Goal: Task Accomplishment & Management: Manage account settings

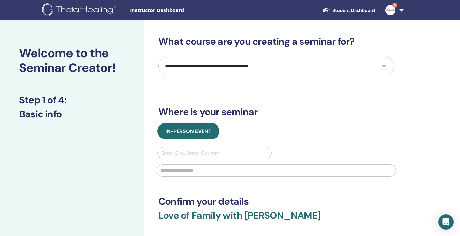
select select "****"
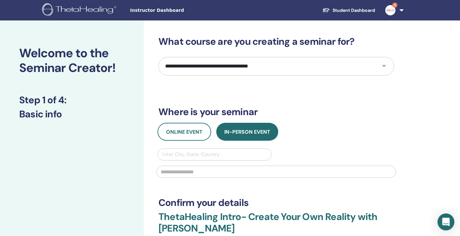
click at [446, 223] on icon "Open Intercom Messenger" at bounding box center [446, 222] width 7 height 8
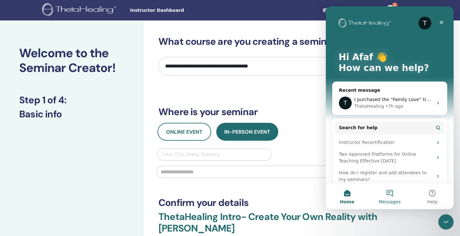
click at [389, 191] on button "Messages" at bounding box center [390, 197] width 43 height 26
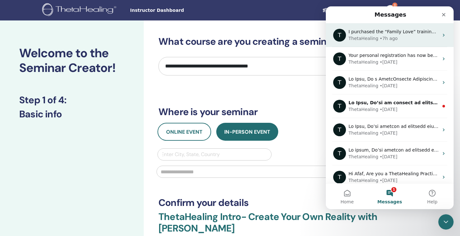
click at [380, 36] on div "• 7h ago" at bounding box center [389, 38] width 18 height 7
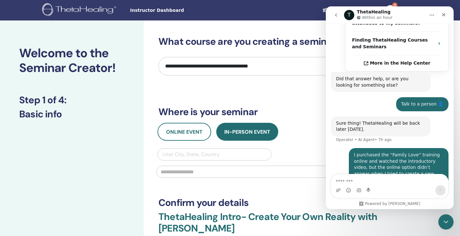
scroll to position [231, 0]
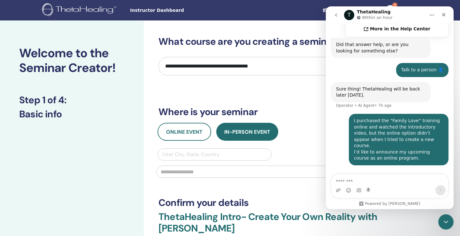
click at [338, 13] on icon "go back" at bounding box center [336, 14] width 5 height 5
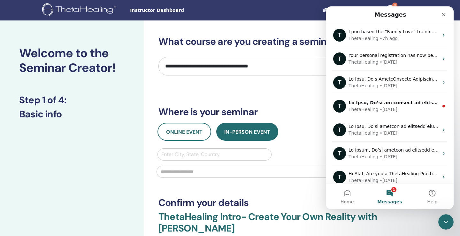
scroll to position [0, 0]
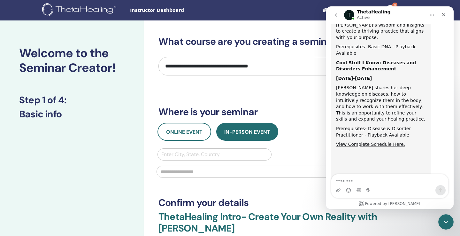
scroll to position [422, 0]
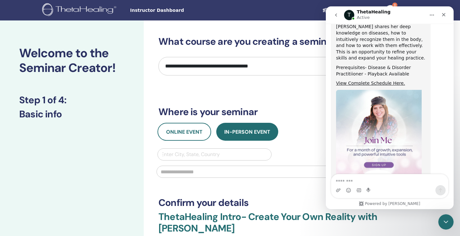
click at [337, 12] on icon "go back" at bounding box center [336, 14] width 5 height 5
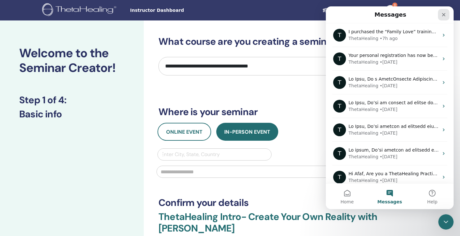
click at [447, 16] on div "Close" at bounding box center [444, 15] width 12 height 12
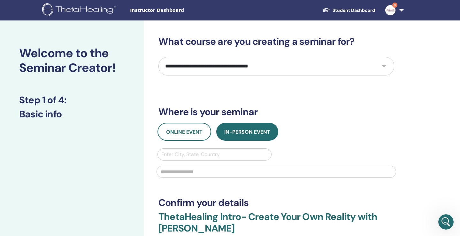
select select "****"
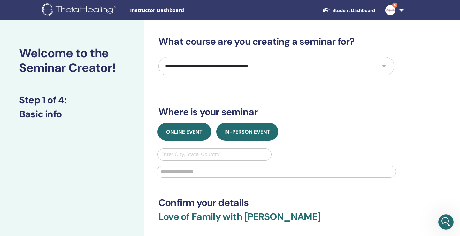
click at [191, 133] on span "Online Event" at bounding box center [184, 132] width 36 height 7
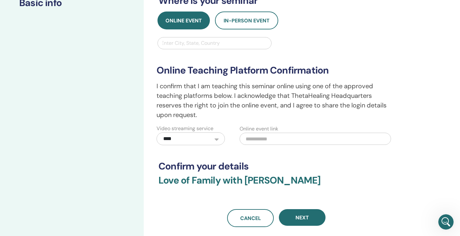
scroll to position [114, 0]
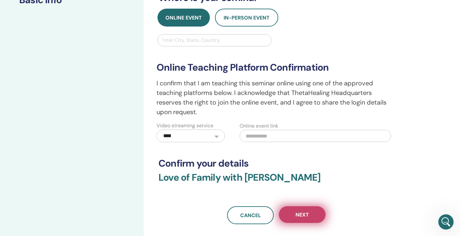
click at [307, 214] on span "Next" at bounding box center [302, 214] width 13 height 7
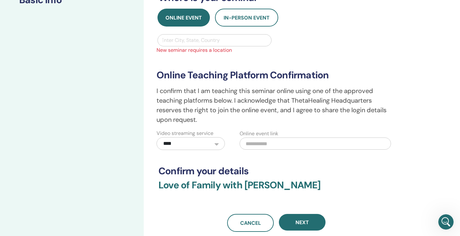
click at [190, 41] on div "Enter City, State, Country" at bounding box center [214, 40] width 107 height 8
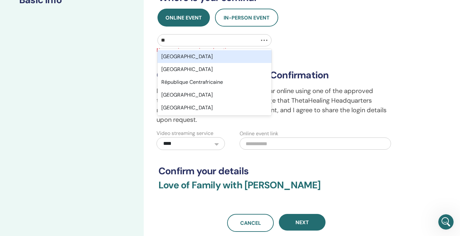
type input "***"
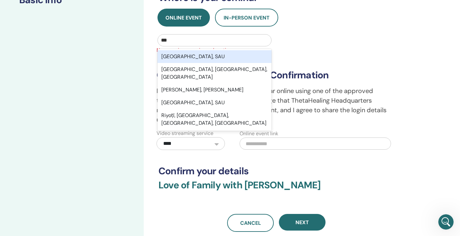
click at [187, 57] on div "Riyadh, SAU" at bounding box center [215, 56] width 114 height 13
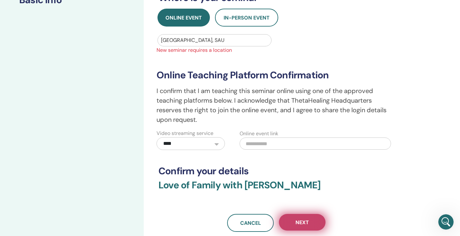
click at [309, 221] on button "Next" at bounding box center [302, 222] width 47 height 17
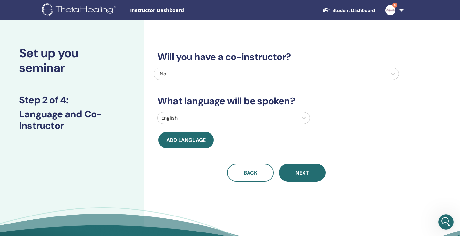
scroll to position [0, 0]
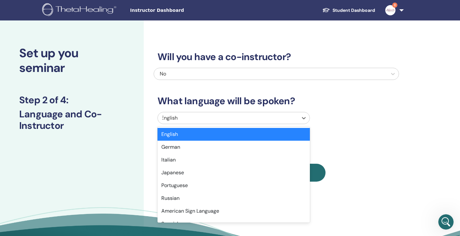
click at [296, 118] on div "English" at bounding box center [228, 118] width 140 height 12
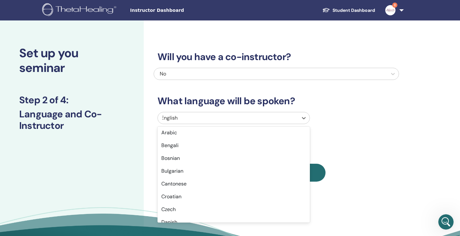
scroll to position [108, 0]
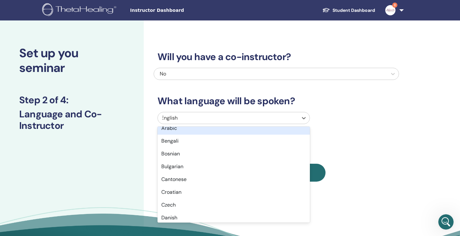
click at [255, 129] on div "Arabic" at bounding box center [234, 128] width 153 height 13
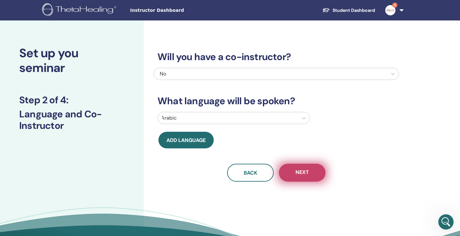
click at [314, 170] on button "Next" at bounding box center [302, 173] width 47 height 18
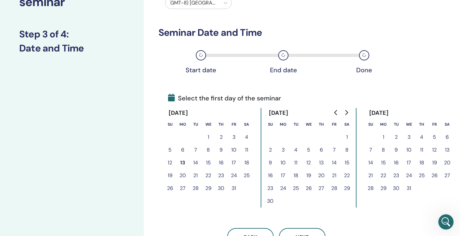
scroll to position [67, 0]
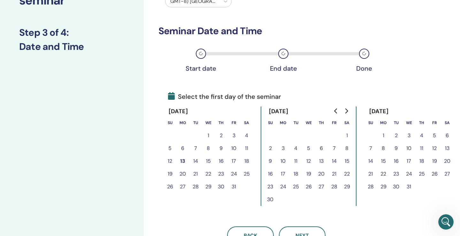
click at [184, 185] on button "27" at bounding box center [183, 186] width 13 height 13
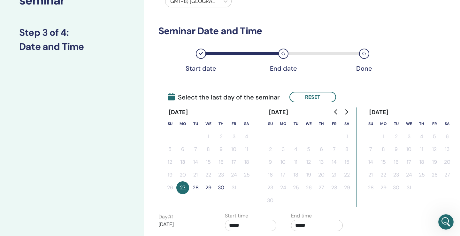
click at [198, 185] on button "28" at bounding box center [195, 187] width 13 height 13
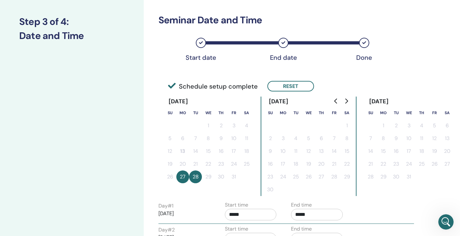
scroll to position [81, 0]
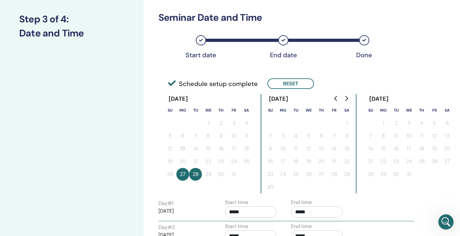
click at [195, 172] on button "28" at bounding box center [195, 174] width 13 height 13
click at [183, 173] on button "27" at bounding box center [183, 174] width 13 height 13
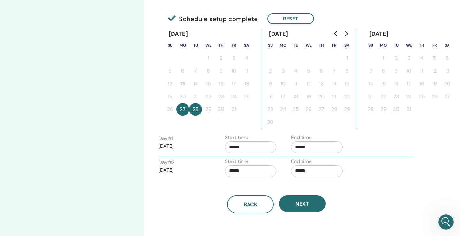
scroll to position [97, 0]
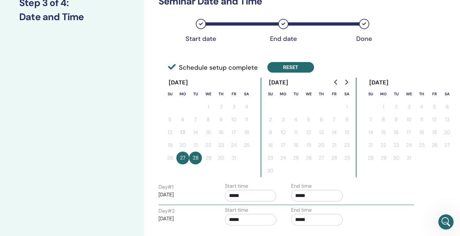
click at [285, 67] on button "Reset" at bounding box center [291, 67] width 47 height 11
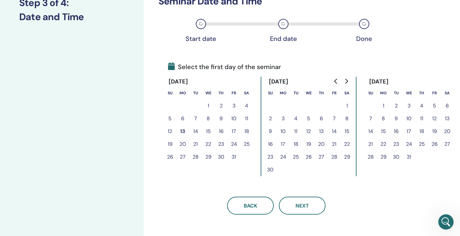
click at [185, 154] on button "27" at bounding box center [183, 157] width 13 height 13
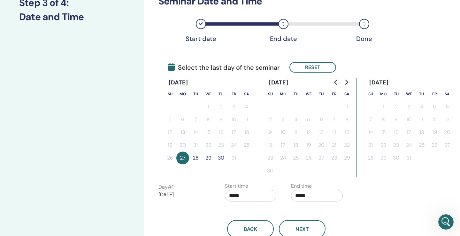
click at [209, 156] on button "29" at bounding box center [208, 158] width 13 height 13
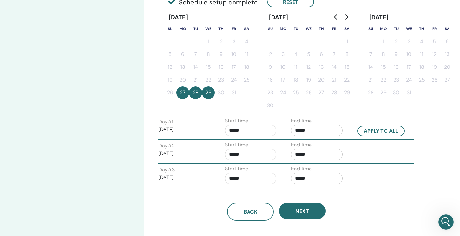
scroll to position [164, 0]
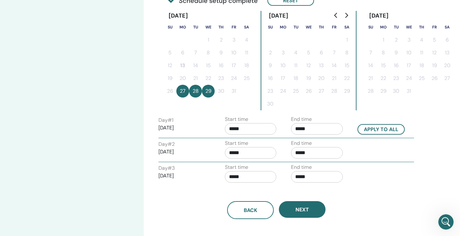
click at [240, 127] on input "*****" at bounding box center [251, 129] width 52 height 12
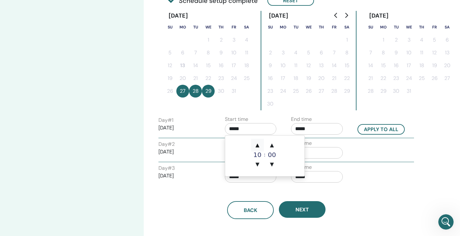
click at [257, 145] on span "▲" at bounding box center [257, 145] width 13 height 13
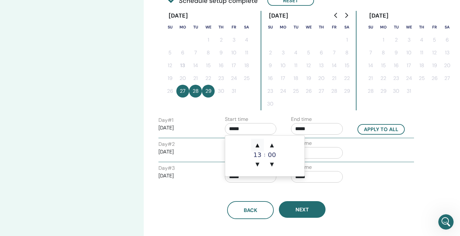
type input "*****"
click at [257, 145] on span "▲" at bounding box center [257, 145] width 13 height 13
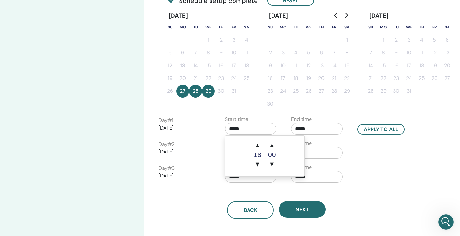
click at [275, 113] on div "Time Zone Time Zone (GMT-8) US/Alaska Seminar Date and Time Start date End date…" at bounding box center [277, 45] width 236 height 347
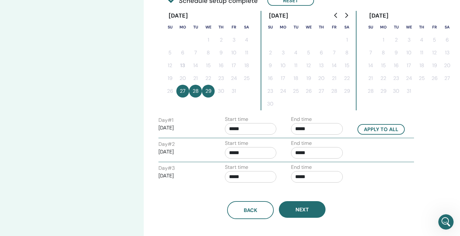
click at [303, 129] on input "*****" at bounding box center [317, 129] width 52 height 12
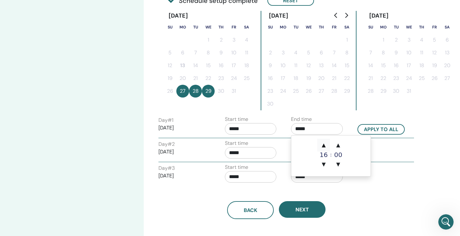
click at [323, 144] on span "▲" at bounding box center [324, 145] width 13 height 13
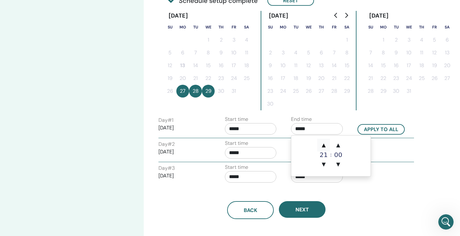
click at [323, 144] on span "▲" at bounding box center [324, 145] width 13 height 13
type input "*****"
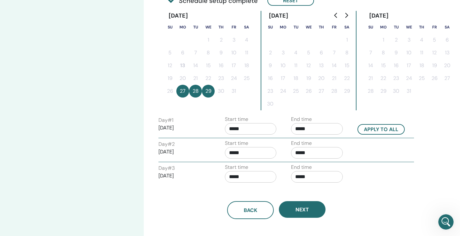
click at [371, 191] on div "Back Next" at bounding box center [277, 202] width 246 height 33
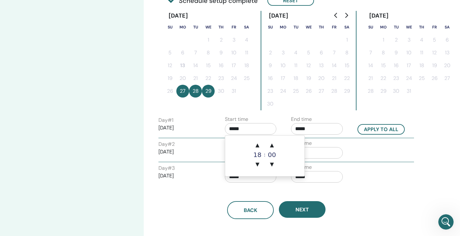
click at [235, 128] on input "*****" at bounding box center [251, 129] width 52 height 12
click at [258, 146] on span "▲" at bounding box center [257, 145] width 13 height 13
click at [259, 164] on span "▼" at bounding box center [257, 164] width 13 height 13
type input "*****"
click at [357, 192] on div "Back Next" at bounding box center [277, 202] width 246 height 33
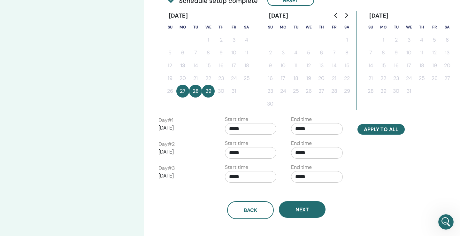
click at [375, 131] on button "Apply to all" at bounding box center [381, 129] width 47 height 11
type input "*****"
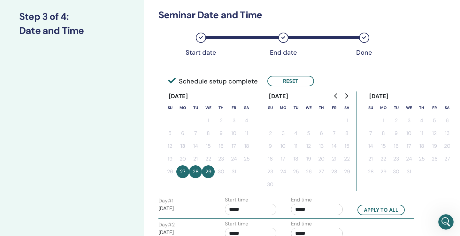
scroll to position [83, 0]
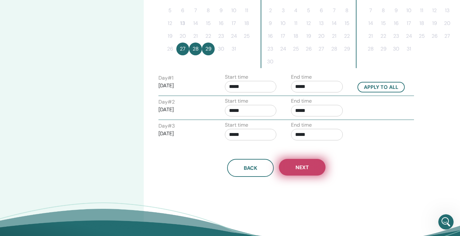
click at [311, 169] on button "Next" at bounding box center [302, 167] width 47 height 17
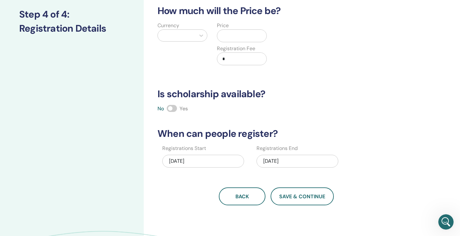
scroll to position [84, 0]
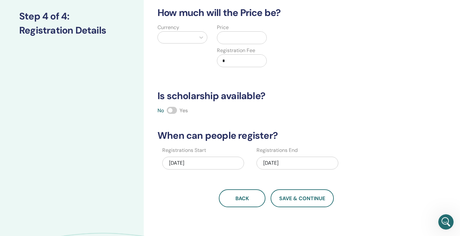
click at [169, 108] on span at bounding box center [172, 110] width 10 height 7
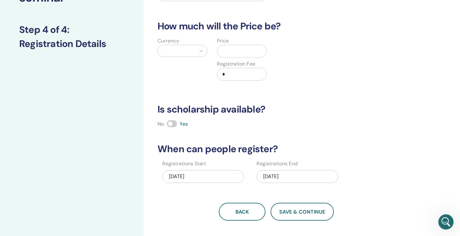
scroll to position [42, 0]
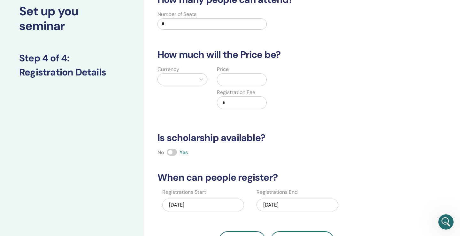
click at [179, 23] on input "*" at bounding box center [212, 24] width 109 height 12
type input "**"
click at [190, 79] on div at bounding box center [176, 79] width 31 height 9
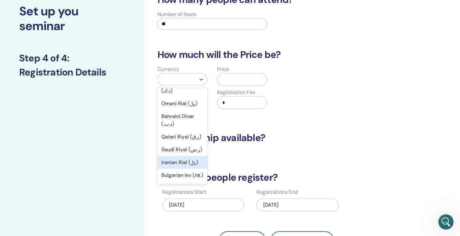
scroll to position [328, 0]
click at [190, 155] on div "Saudi Riyal (ر.س)" at bounding box center [183, 149] width 50 height 13
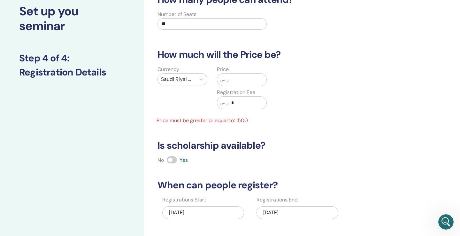
click at [243, 77] on input "text" at bounding box center [248, 80] width 38 height 12
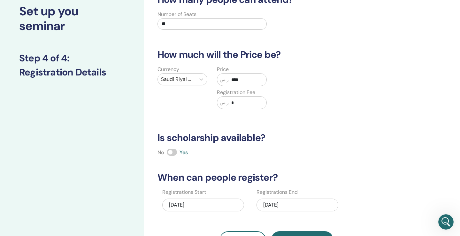
type input "****"
click at [232, 104] on input "*" at bounding box center [248, 103] width 38 height 12
type input "*"
click at [305, 134] on h3 "Is scholarship available?" at bounding box center [277, 138] width 246 height 12
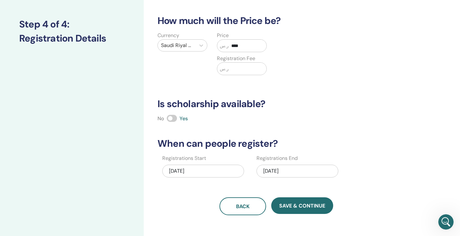
scroll to position [58, 0]
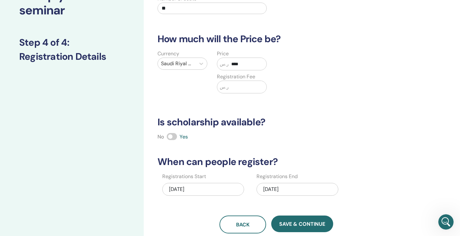
click at [237, 90] on input "text" at bounding box center [248, 87] width 38 height 12
type input "***"
click at [350, 113] on div "How many people can attend? Number of Seats ** How much will the Price be? Curr…" at bounding box center [277, 105] width 246 height 255
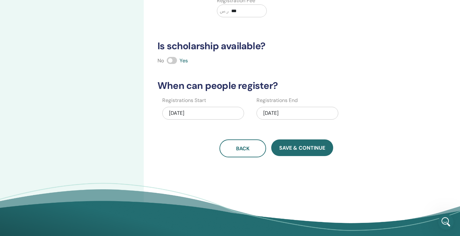
scroll to position [82, 0]
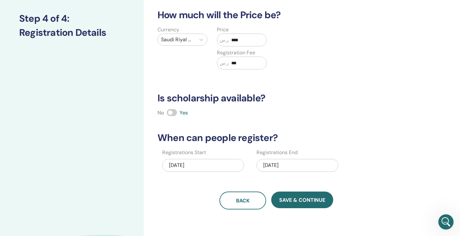
click at [238, 68] on input "***" at bounding box center [248, 63] width 38 height 12
click at [238, 67] on input "***" at bounding box center [248, 63] width 38 height 12
click at [305, 95] on h3 "Is scholarship available?" at bounding box center [277, 98] width 246 height 12
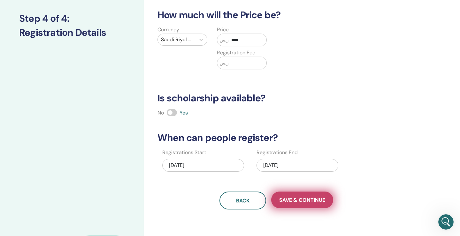
click at [302, 195] on button "Save & Continue" at bounding box center [302, 200] width 62 height 17
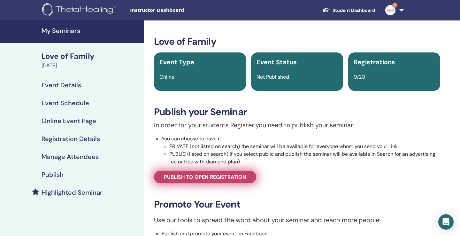
click at [238, 177] on span "Publish to open registration" at bounding box center [205, 177] width 83 height 7
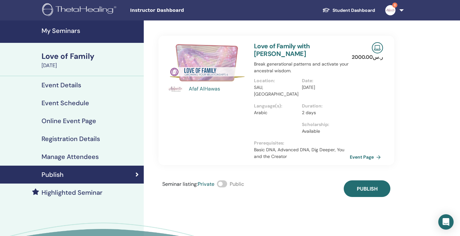
click at [223, 180] on span at bounding box center [222, 183] width 10 height 7
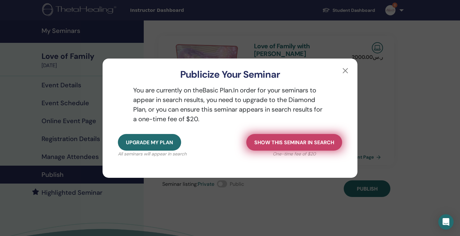
click at [266, 144] on span "Show this seminar in search" at bounding box center [295, 142] width 80 height 7
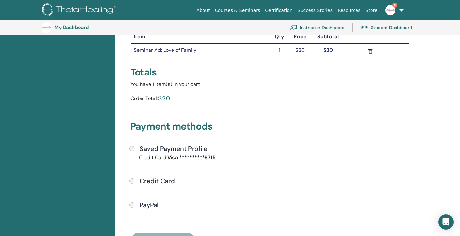
scroll to position [83, 0]
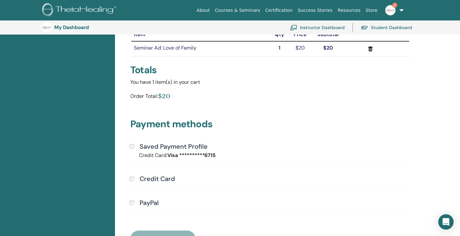
click at [135, 147] on div "Saved Payment Profile" at bounding box center [271, 147] width 282 height 8
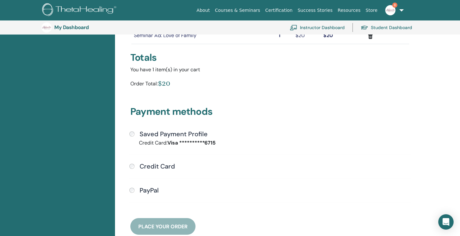
scroll to position [117, 0]
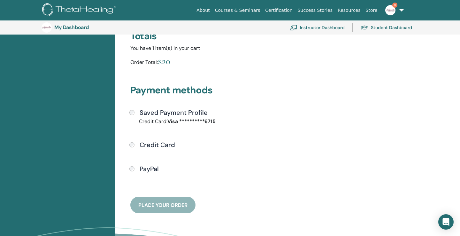
click at [133, 165] on div "PayPal" at bounding box center [271, 169] width 282 height 8
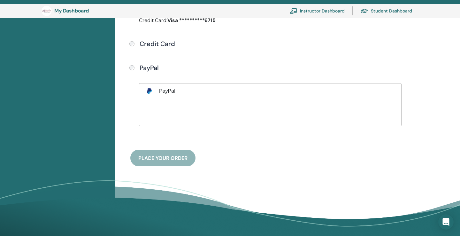
scroll to position [130, 0]
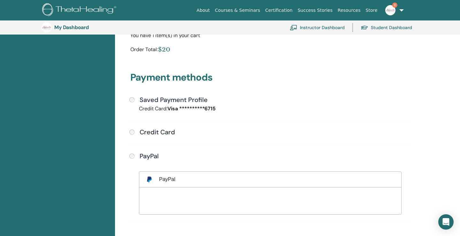
click at [132, 102] on div "Saved Payment Profile" at bounding box center [271, 100] width 282 height 8
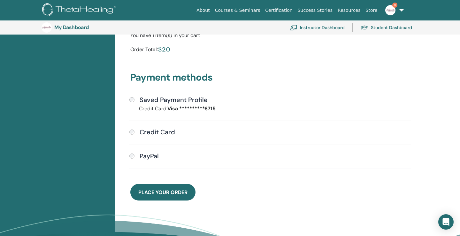
scroll to position [170, 0]
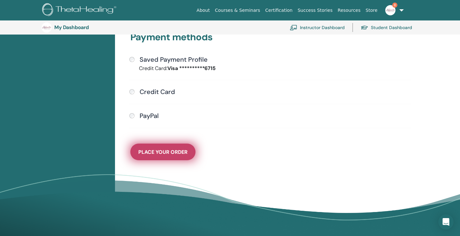
click at [183, 145] on button "Place Your Order" at bounding box center [162, 152] width 65 height 17
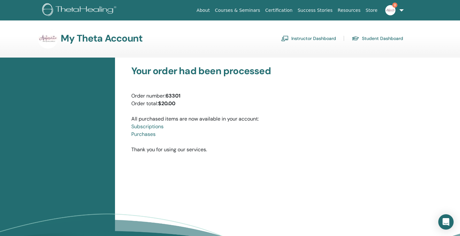
click at [298, 40] on link "Instructor Dashboard" at bounding box center [308, 38] width 55 height 10
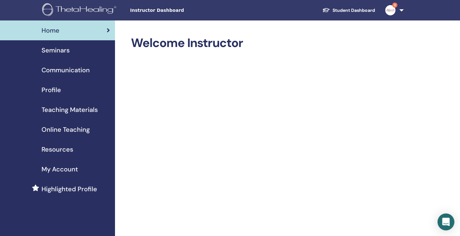
click at [450, 220] on icon "Open Intercom Messenger" at bounding box center [446, 222] width 8 height 8
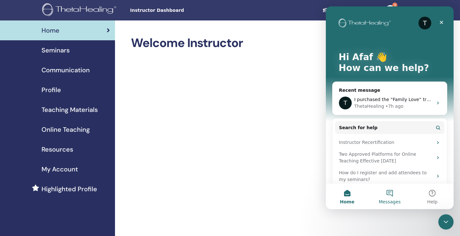
click at [391, 194] on button "Messages" at bounding box center [390, 197] width 43 height 26
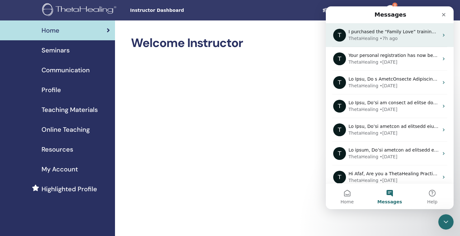
click at [380, 35] on div "• 7h ago" at bounding box center [389, 38] width 18 height 7
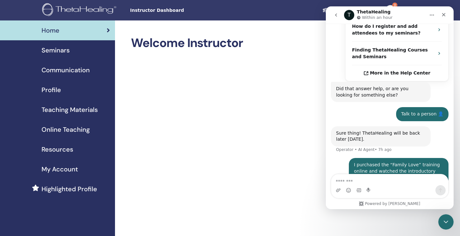
scroll to position [231, 0]
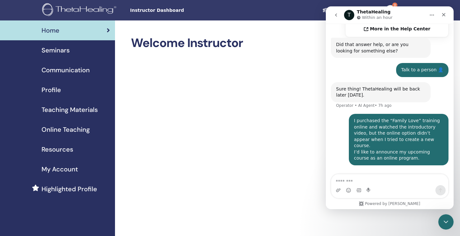
click at [370, 118] on div "I purchased the “Family Love” training online and watched the introductory vide…" at bounding box center [399, 140] width 90 height 44
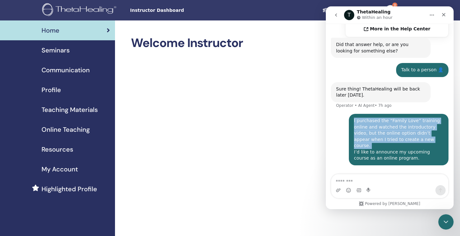
click at [370, 118] on div "I purchased the “Family Love” training online and watched the introductory vide…" at bounding box center [399, 140] width 90 height 44
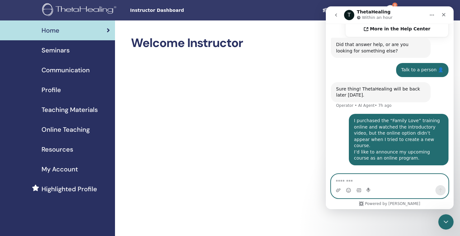
click at [370, 178] on textarea "Message…" at bounding box center [390, 179] width 117 height 11
type textarea "**********"
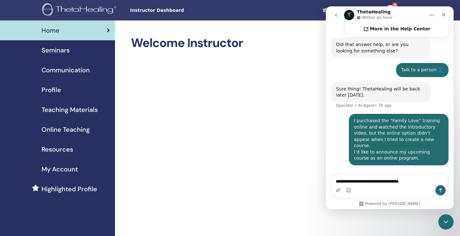
click at [442, 191] on icon "Send a message…" at bounding box center [440, 190] width 5 height 5
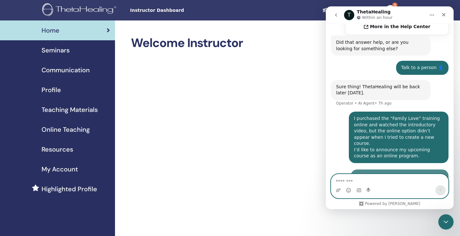
scroll to position [250, 0]
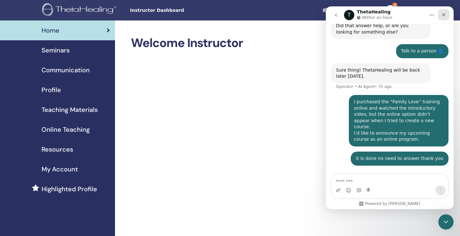
click at [448, 14] on div "Close" at bounding box center [444, 15] width 12 height 12
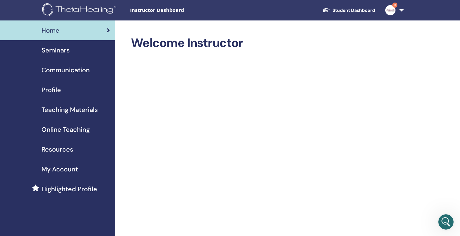
click at [149, 11] on span "Instructor Dashboard" at bounding box center [178, 10] width 96 height 7
click at [74, 49] on div "Seminars" at bounding box center [57, 50] width 105 height 10
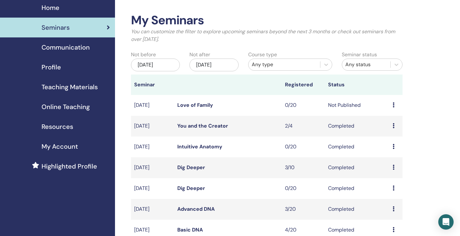
scroll to position [25, 0]
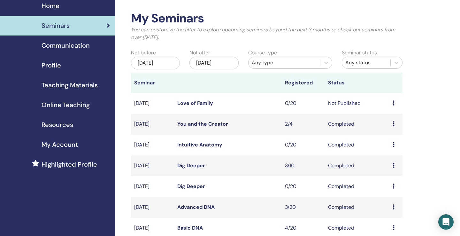
click at [394, 101] on icon at bounding box center [394, 102] width 2 height 5
click at [387, 114] on link "Edit" at bounding box center [384, 116] width 9 height 7
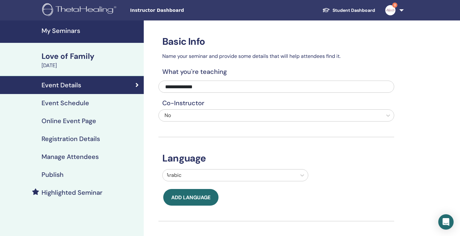
click at [63, 174] on h4 "Publish" at bounding box center [53, 175] width 22 height 8
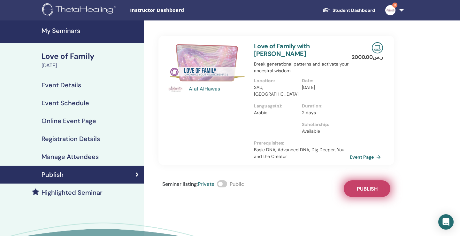
click at [364, 185] on span "Publish" at bounding box center [367, 188] width 21 height 7
click at [224, 180] on span at bounding box center [222, 183] width 10 height 7
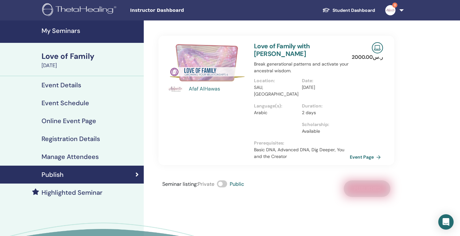
click at [68, 30] on h4 "My Seminars" at bounding box center [91, 31] width 98 height 8
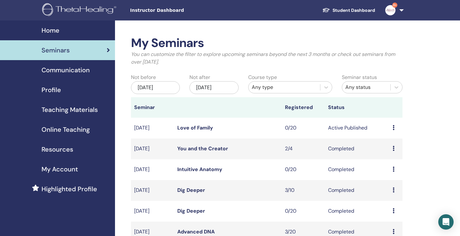
click at [373, 207] on td "Completed" at bounding box center [357, 211] width 65 height 21
